Goal: Information Seeking & Learning: Learn about a topic

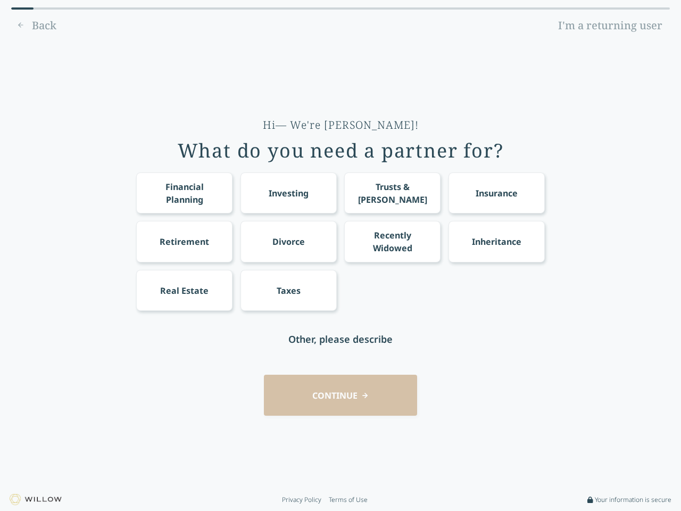
click at [341, 255] on div "Financial Planning Investing Trusts & [PERSON_NAME] Insurance Retirement Divorc…" at bounding box center [340, 241] width 409 height 138
click at [184, 193] on div "Financial Planning" at bounding box center [184, 193] width 77 height 26
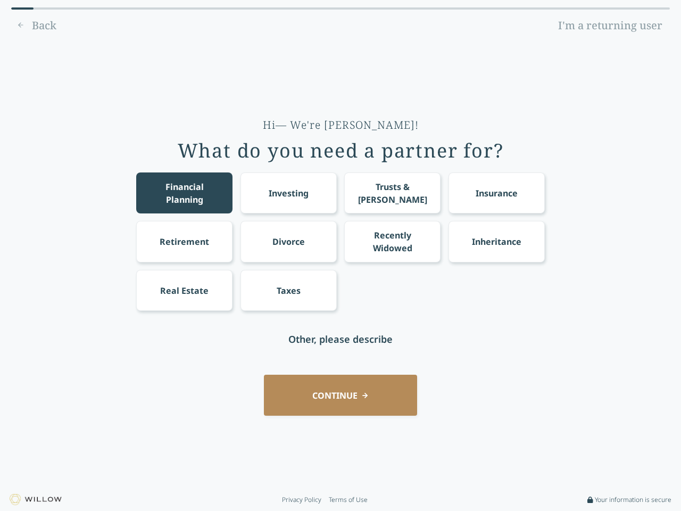
click at [288, 193] on div "Investing" at bounding box center [289, 193] width 40 height 13
click at [392, 193] on div "Trusts & [PERSON_NAME]" at bounding box center [392, 193] width 77 height 26
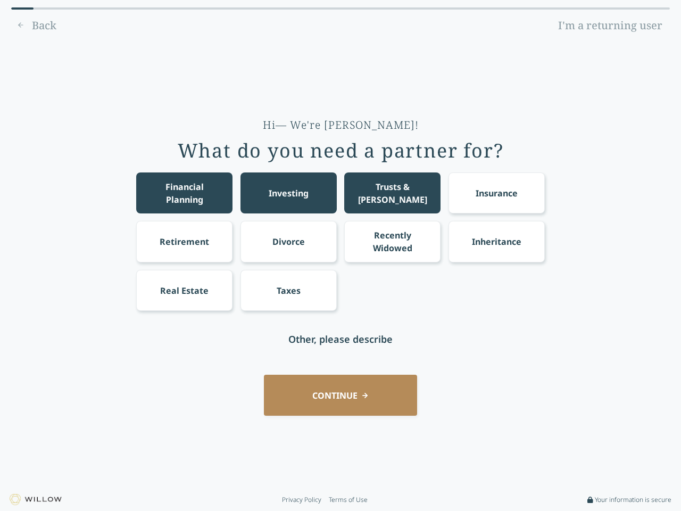
click at [497, 193] on div "Insurance" at bounding box center [497, 193] width 42 height 13
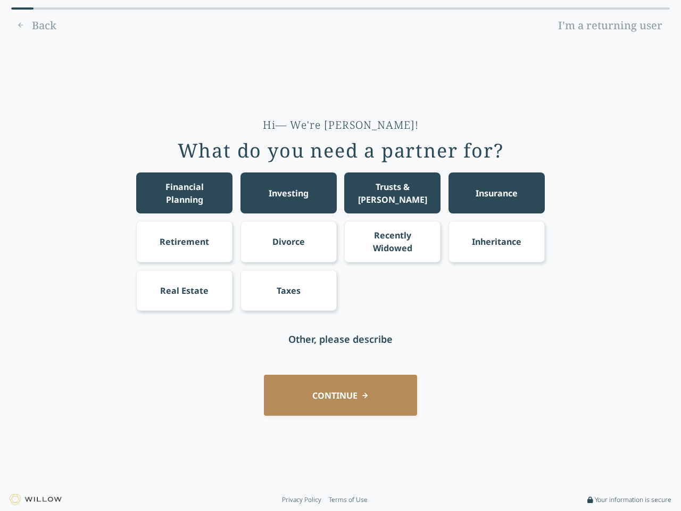
click at [184, 241] on div "Retirement" at bounding box center [184, 241] width 49 height 13
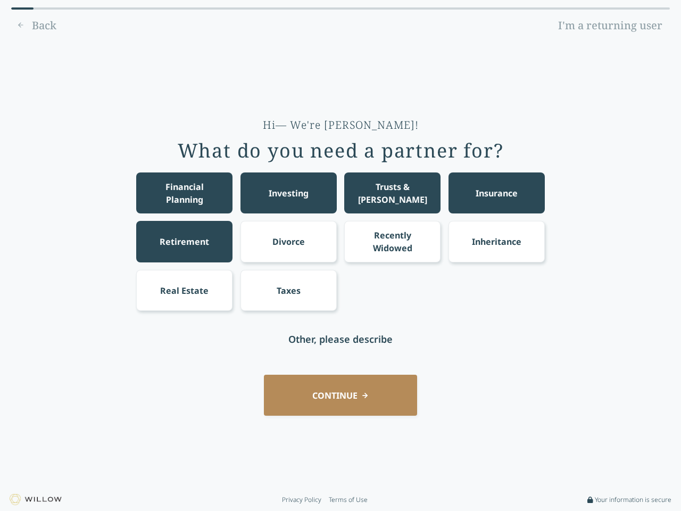
click at [288, 241] on div "Divorce" at bounding box center [288, 241] width 32 height 13
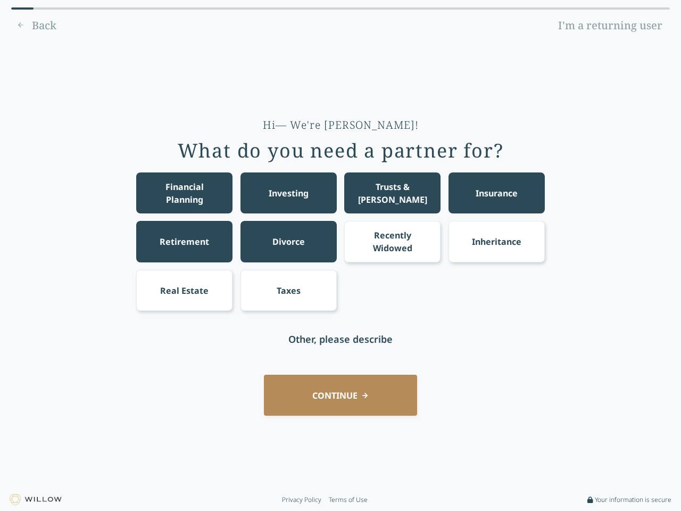
click at [392, 241] on div "Recently Widowed" at bounding box center [392, 242] width 77 height 26
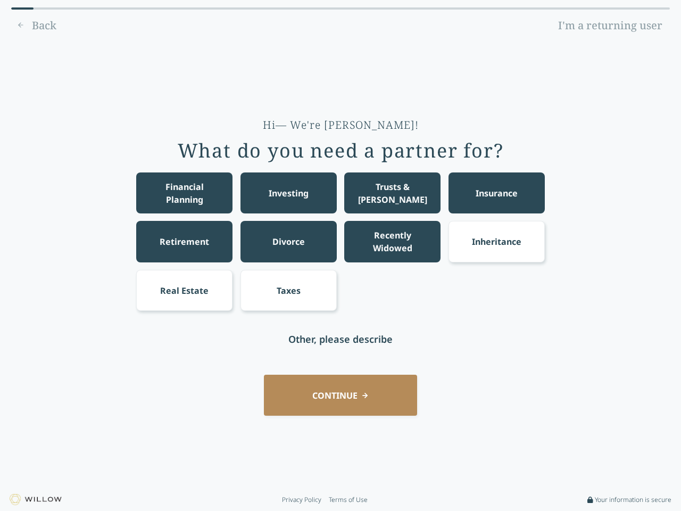
click at [497, 241] on div "Inheritance" at bounding box center [496, 241] width 49 height 13
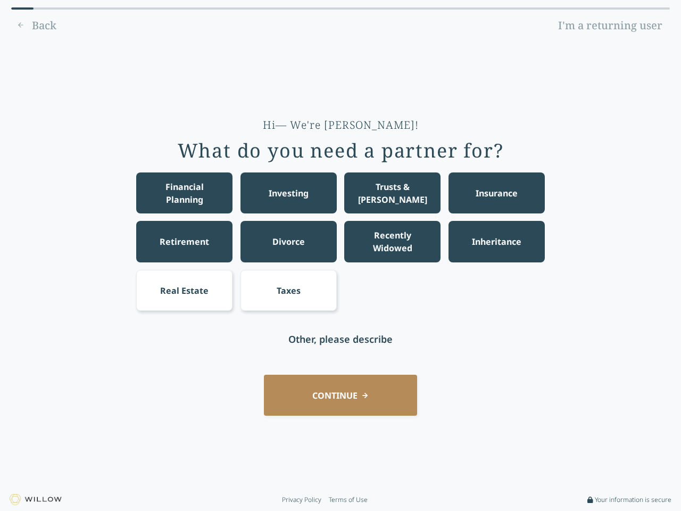
click at [184, 290] on div "Real Estate" at bounding box center [184, 290] width 48 height 13
